Goal: Task Accomplishment & Management: Manage account settings

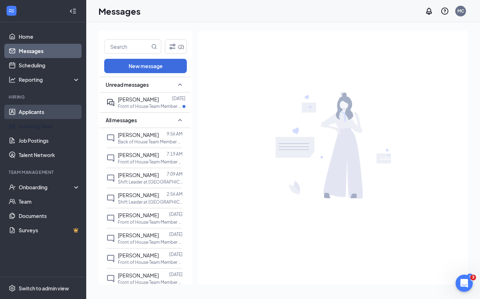
click at [56, 112] on link "Applicants" at bounding box center [49, 112] width 61 height 14
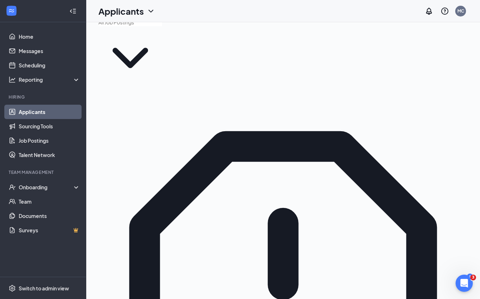
scroll to position [14, 0]
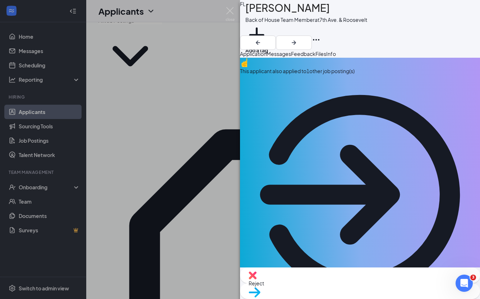
click at [316, 75] on div "This applicant also applied to 1 other job posting(s)" at bounding box center [360, 71] width 240 height 8
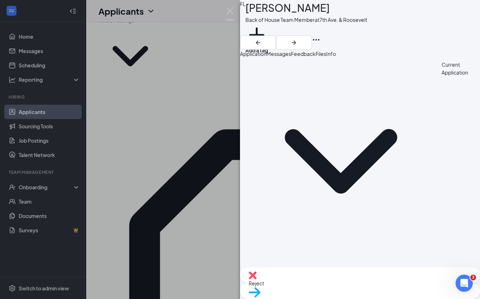
click at [263, 57] on span "Application" at bounding box center [253, 54] width 27 height 6
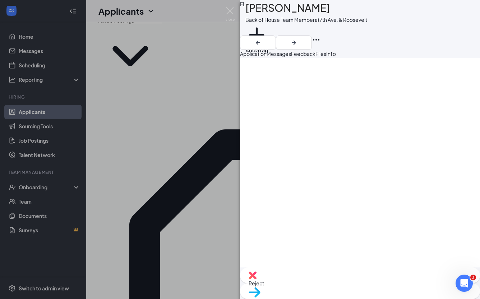
scroll to position [698, 0]
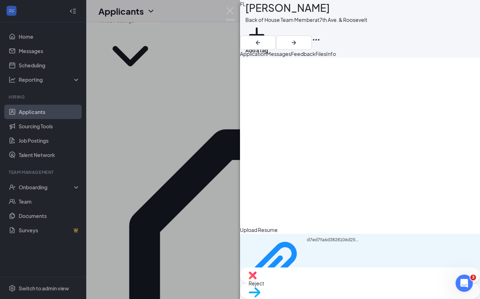
scroll to position [737, 0]
click at [298, 38] on icon "ArrowRight" at bounding box center [293, 42] width 9 height 9
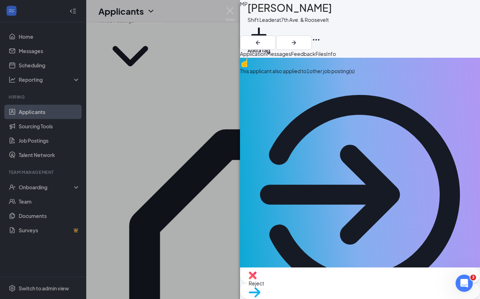
click at [451, 19] on div "MP [PERSON_NAME] Shift Leader at [GEOGRAPHIC_DATA]. & Roosevelt Add a tag" at bounding box center [360, 25] width 240 height 50
click at [298, 38] on icon "ArrowRight" at bounding box center [293, 42] width 9 height 9
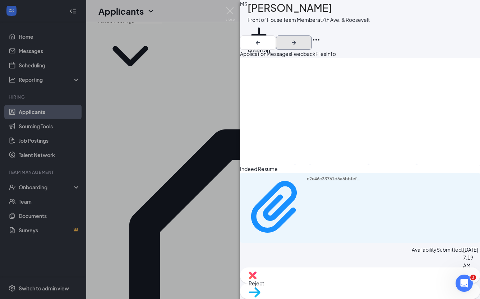
scroll to position [561, 0]
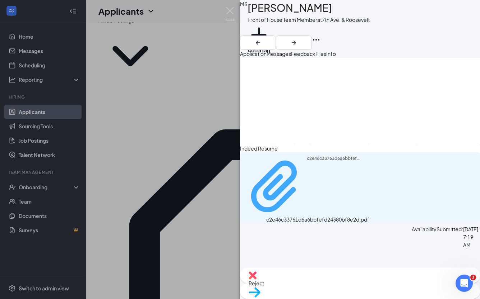
click at [307, 218] on div "c2e46c33761d6a6bbfefd24380bf8e2d.pdf" at bounding box center [334, 187] width 54 height 62
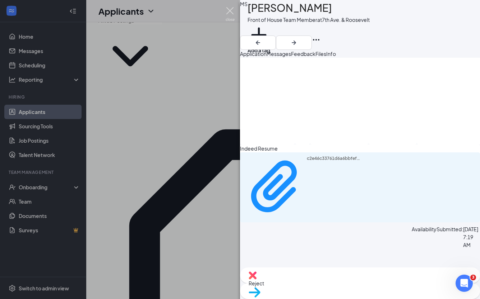
click at [232, 11] on img at bounding box center [230, 14] width 9 height 14
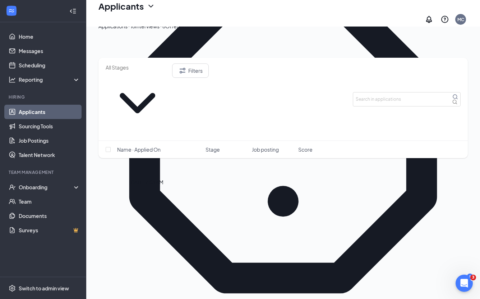
scroll to position [163, 0]
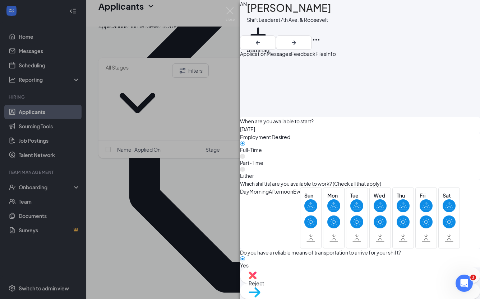
scroll to position [814, 0]
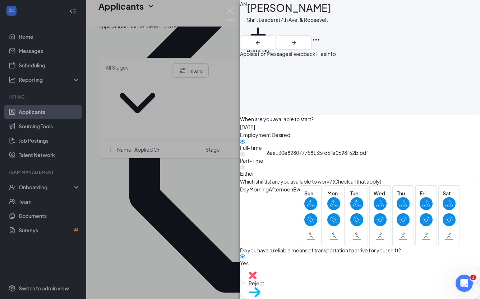
click at [296, 41] on icon "ArrowRight" at bounding box center [294, 43] width 4 height 4
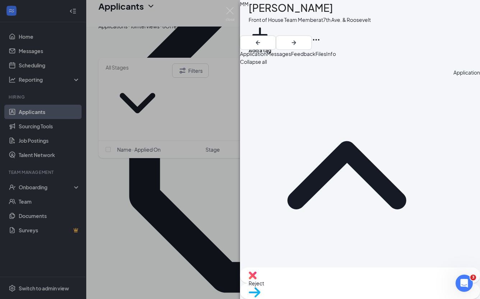
click at [291, 55] on span "Messages" at bounding box center [278, 54] width 24 height 6
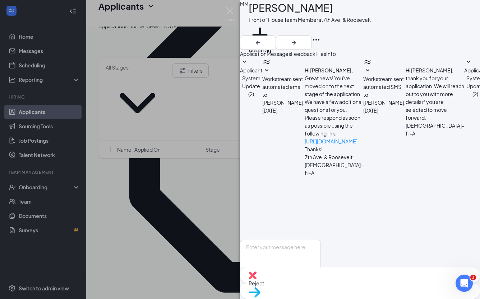
scroll to position [51, 0]
click at [232, 9] on img at bounding box center [230, 14] width 9 height 14
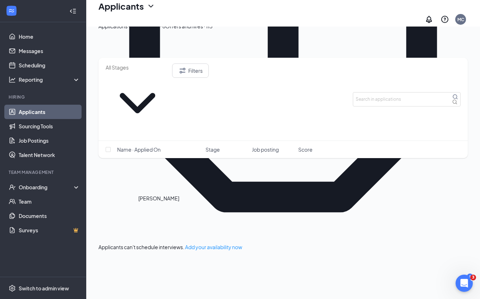
scroll to position [301, 0]
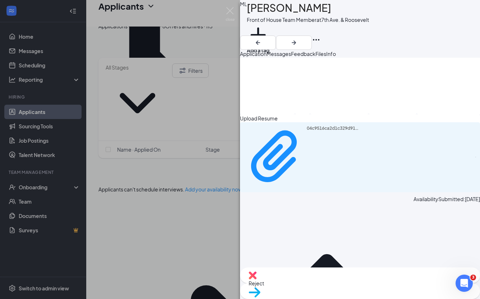
scroll to position [684, 0]
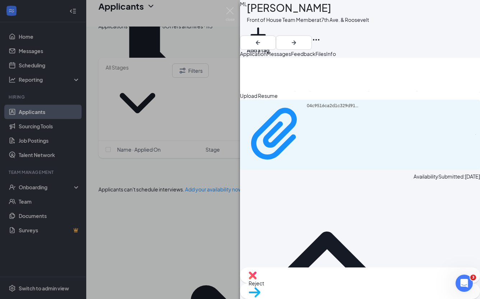
click at [233, 5] on div "ML [PERSON_NAME] Front of House Team Member at [GEOGRAPHIC_DATA]. & Roosevelt A…" at bounding box center [240, 149] width 480 height 299
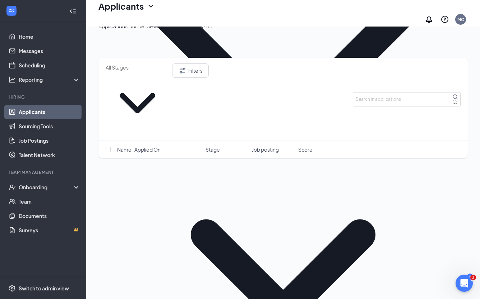
scroll to position [396, 0]
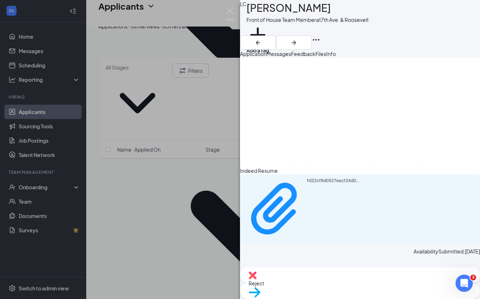
scroll to position [522, 0]
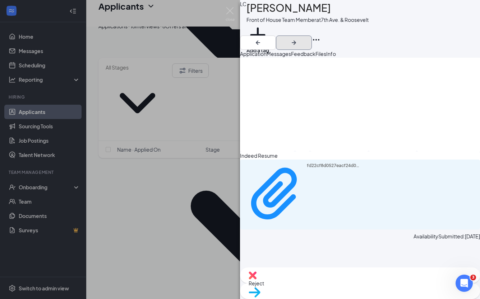
click at [298, 38] on icon "ArrowRight" at bounding box center [293, 42] width 9 height 9
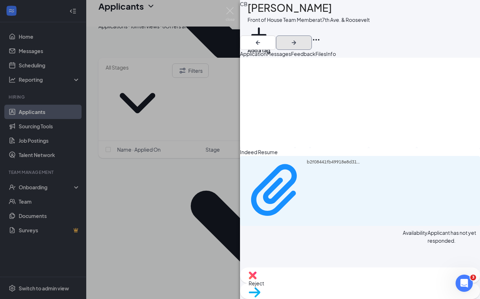
scroll to position [594, 0]
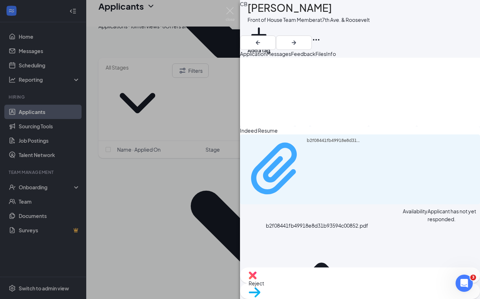
click at [321, 201] on div "b2f08441fb49918e8d31b93594c00852.pdf" at bounding box center [302, 170] width 116 height 64
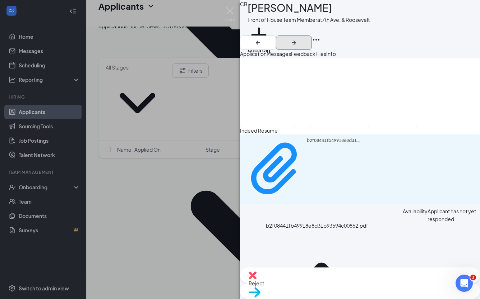
click at [296, 41] on icon "ArrowRight" at bounding box center [294, 43] width 4 height 4
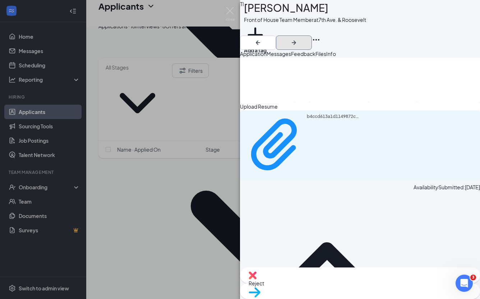
scroll to position [598, 0]
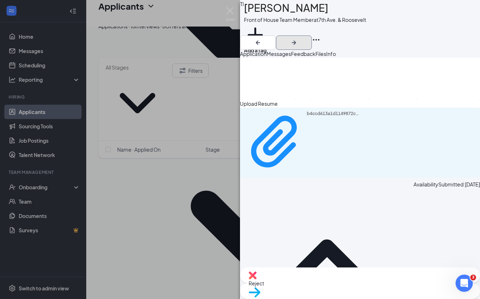
click at [296, 41] on icon "ArrowRight" at bounding box center [294, 43] width 4 height 4
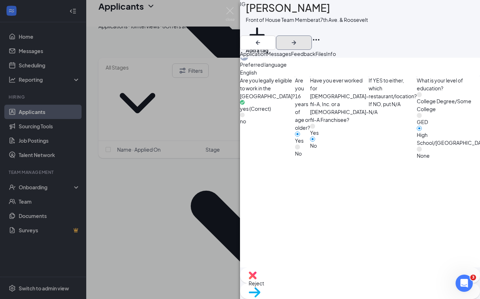
scroll to position [335, 0]
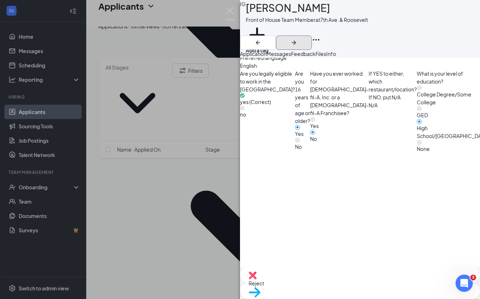
click at [296, 41] on icon "ArrowRight" at bounding box center [294, 43] width 4 height 4
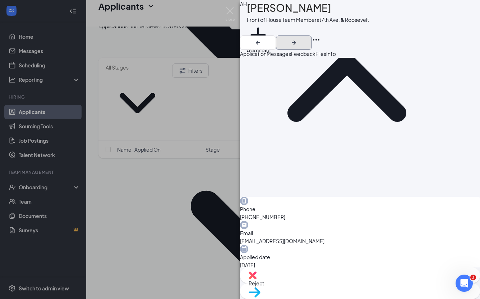
scroll to position [220, 0]
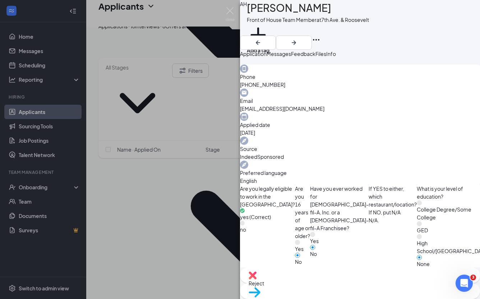
click at [256, 280] on img at bounding box center [252, 276] width 8 height 8
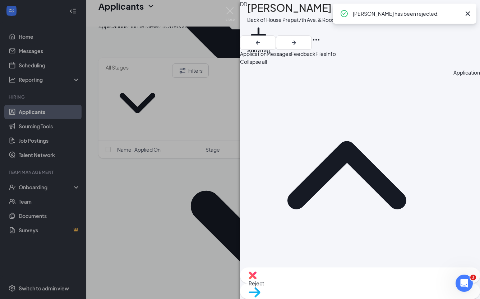
click at [465, 13] on icon "Cross" at bounding box center [467, 13] width 9 height 9
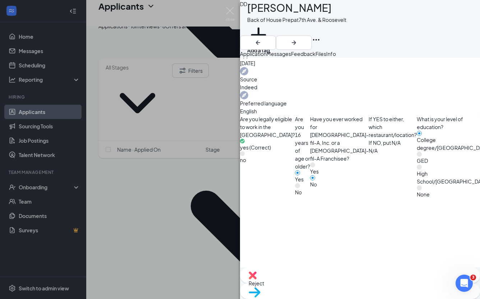
scroll to position [418, 0]
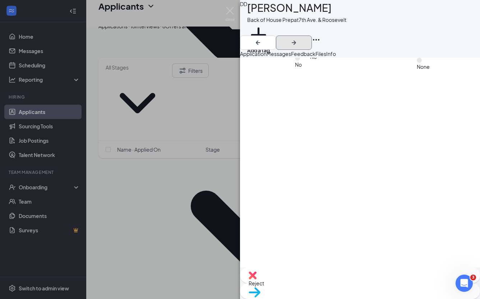
click at [298, 38] on icon "ArrowRight" at bounding box center [293, 42] width 9 height 9
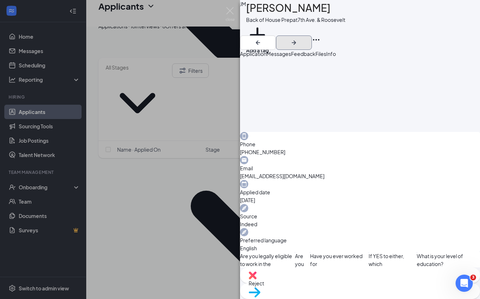
scroll to position [156, 0]
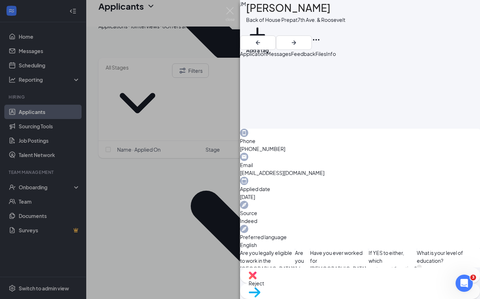
click at [291, 57] on span "Messages" at bounding box center [278, 54] width 24 height 6
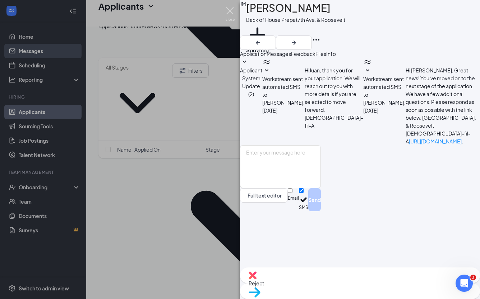
click at [231, 9] on img at bounding box center [230, 14] width 9 height 14
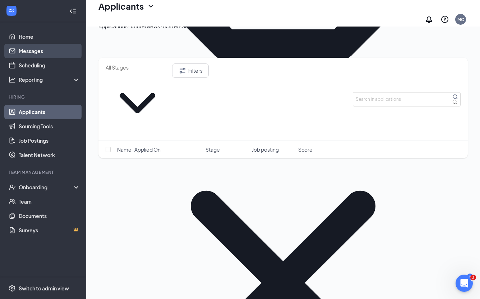
click at [28, 48] on link "Messages" at bounding box center [49, 51] width 61 height 14
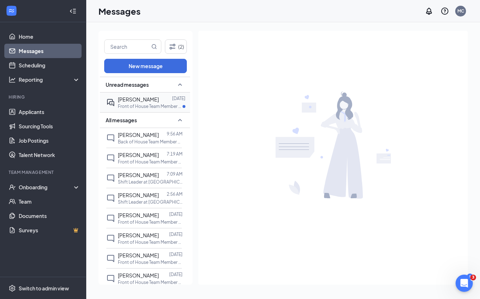
click at [120, 96] on span "[PERSON_NAME]" at bounding box center [138, 99] width 41 height 6
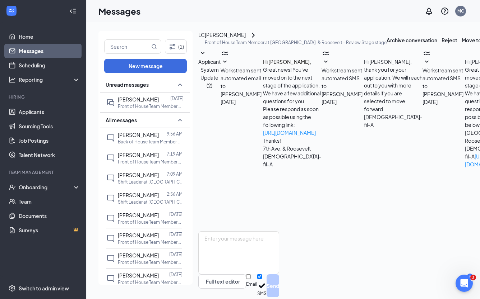
scroll to position [114, 0]
